Goal: Task Accomplishment & Management: Use online tool/utility

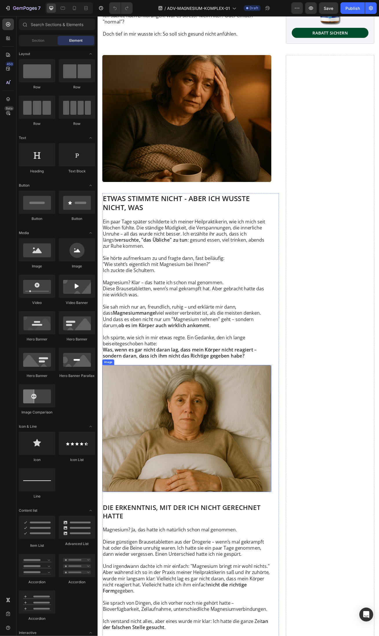
scroll to position [424, 0]
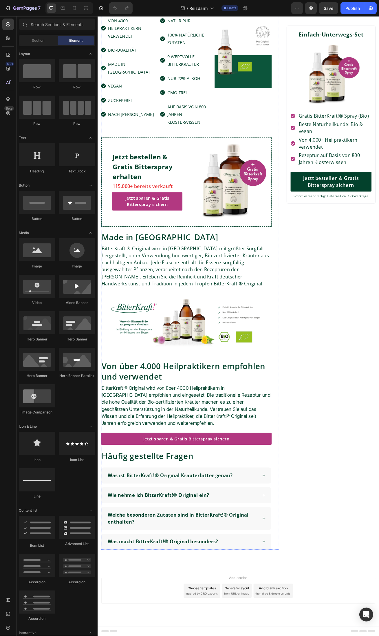
scroll to position [2788, 0]
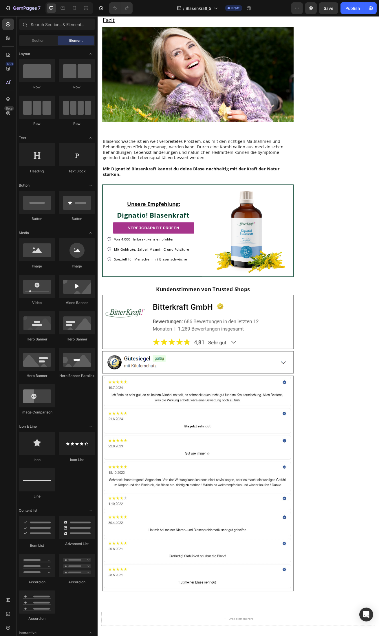
scroll to position [1360, 0]
